Goal: Download file/media

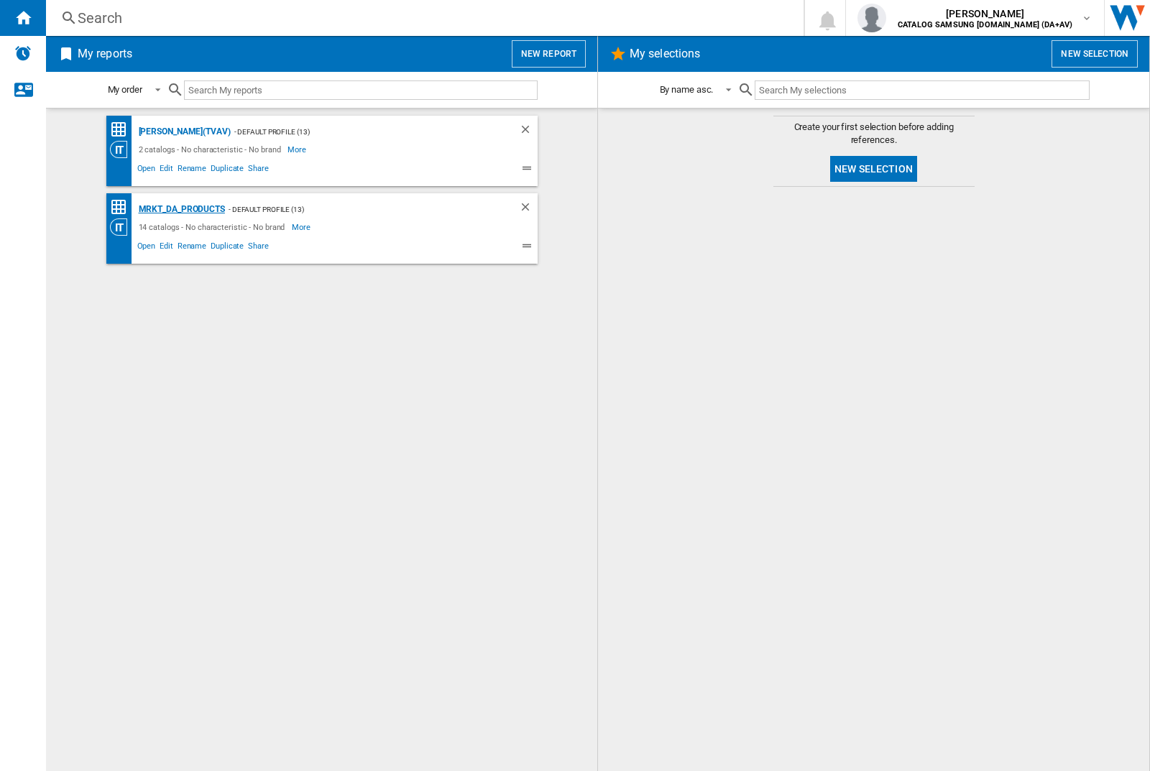
click at [181, 209] on div "MRKT_DA_PRODUCTS" at bounding box center [180, 210] width 90 height 18
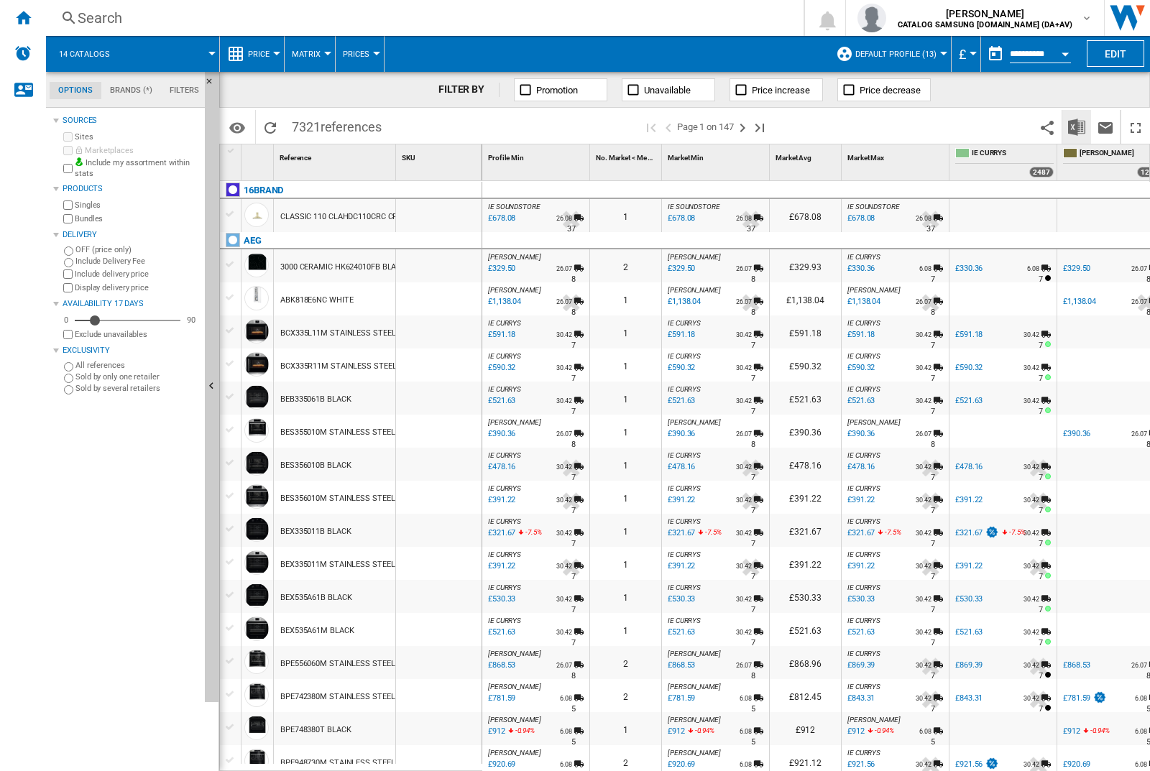
click at [1076, 126] on img "Download in Excel" at bounding box center [1076, 127] width 17 height 17
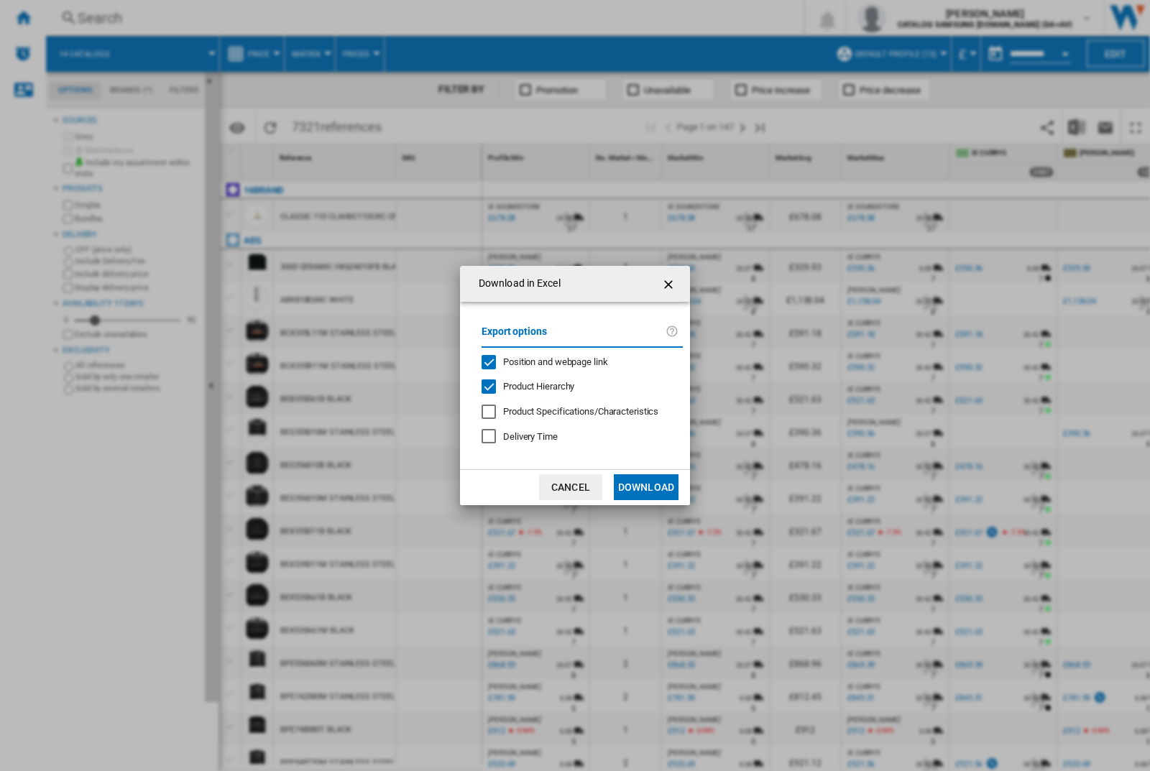
click at [547, 359] on span "Position and webpage link" at bounding box center [555, 362] width 105 height 11
click at [646, 487] on button "Download" at bounding box center [646, 488] width 65 height 26
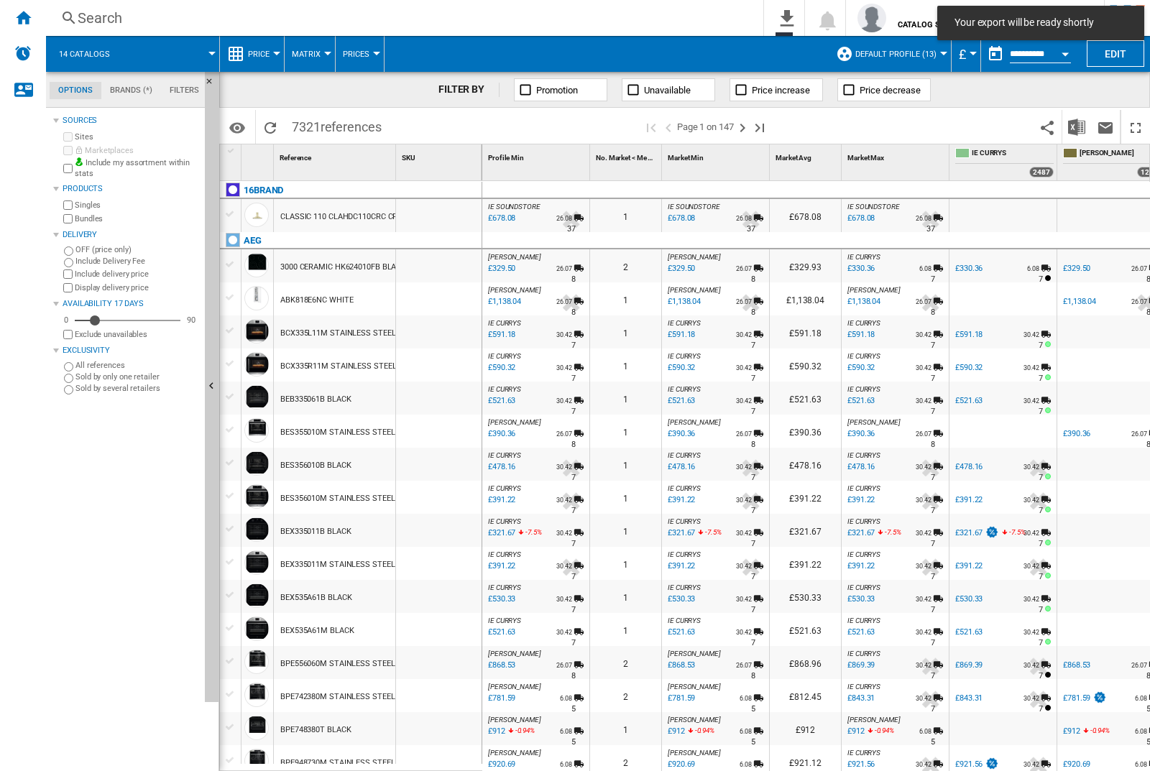
click at [444, 263] on div at bounding box center [439, 265] width 86 height 33
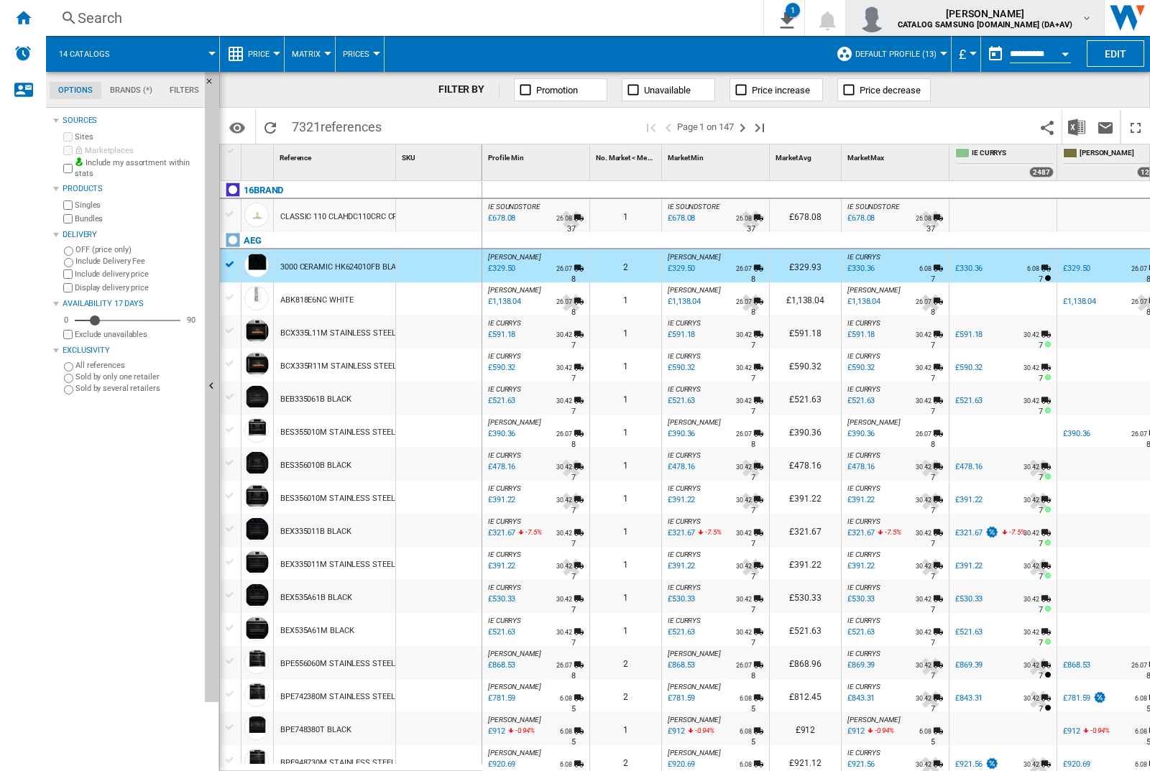
click at [886, 18] on img "button" at bounding box center [872, 18] width 29 height 29
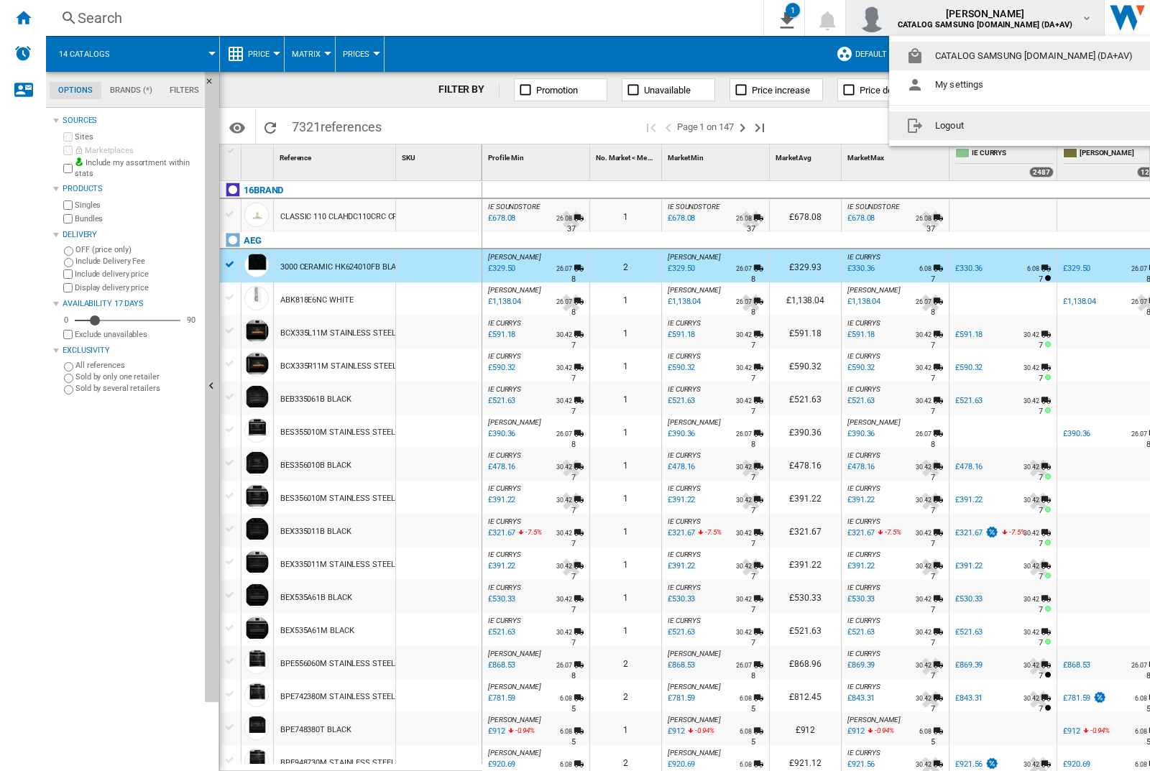
click at [1000, 126] on button "Logout" at bounding box center [1022, 125] width 267 height 29
